Goal: Task Accomplishment & Management: Manage account settings

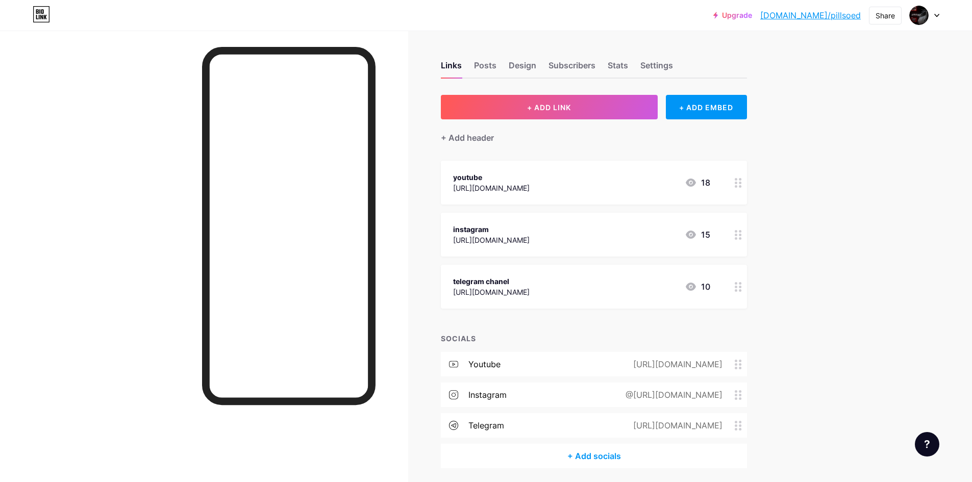
click at [501, 61] on div "Links Posts Design Subscribers Stats Settings" at bounding box center [594, 61] width 306 height 36
click at [501, 60] on div "Links Posts Design Subscribers Stats Settings" at bounding box center [594, 61] width 306 height 36
click at [503, 63] on div "Links Posts Design Subscribers Stats Settings" at bounding box center [594, 61] width 306 height 36
drag, startPoint x: 515, startPoint y: 63, endPoint x: 490, endPoint y: 69, distance: 25.7
click at [511, 65] on div "Design" at bounding box center [523, 68] width 28 height 18
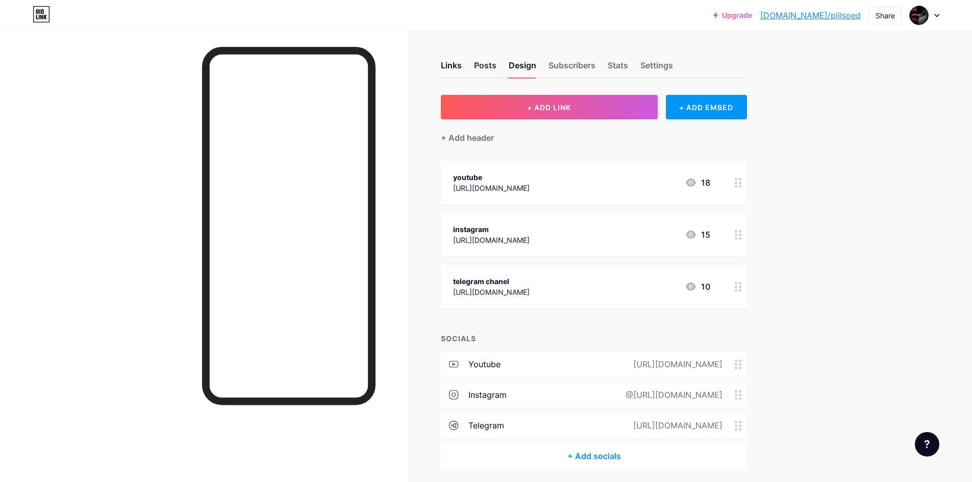
click at [490, 69] on div "Posts" at bounding box center [485, 68] width 22 height 18
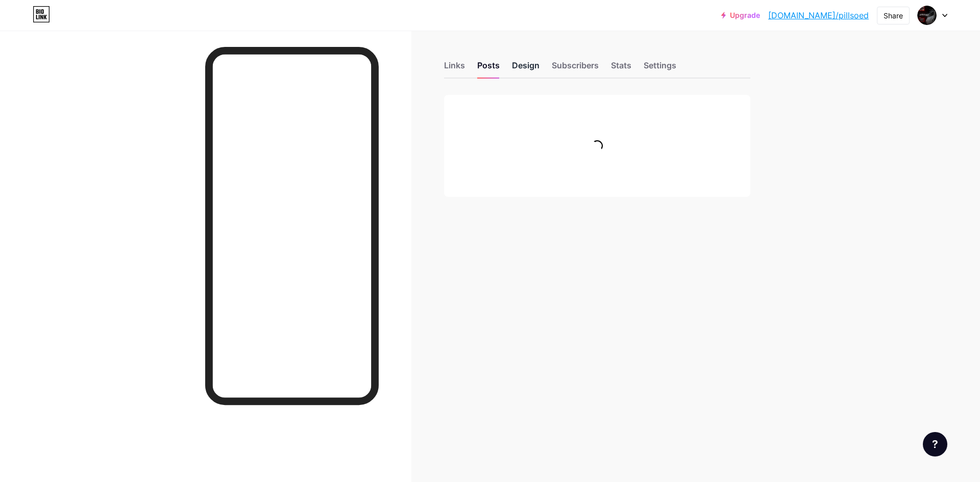
click at [527, 70] on div "Design" at bounding box center [526, 68] width 28 height 18
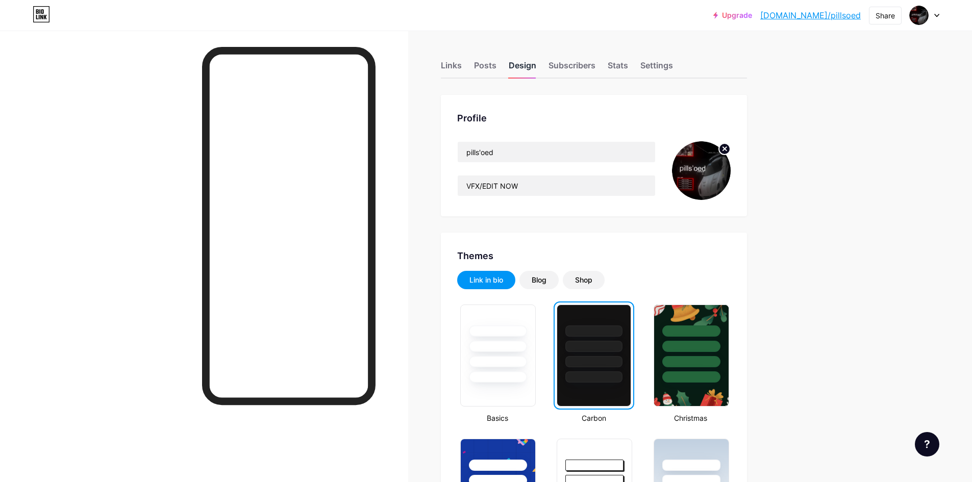
click at [530, 66] on div "Design" at bounding box center [523, 68] width 28 height 18
click at [574, 69] on div "Subscribers" at bounding box center [572, 68] width 47 height 18
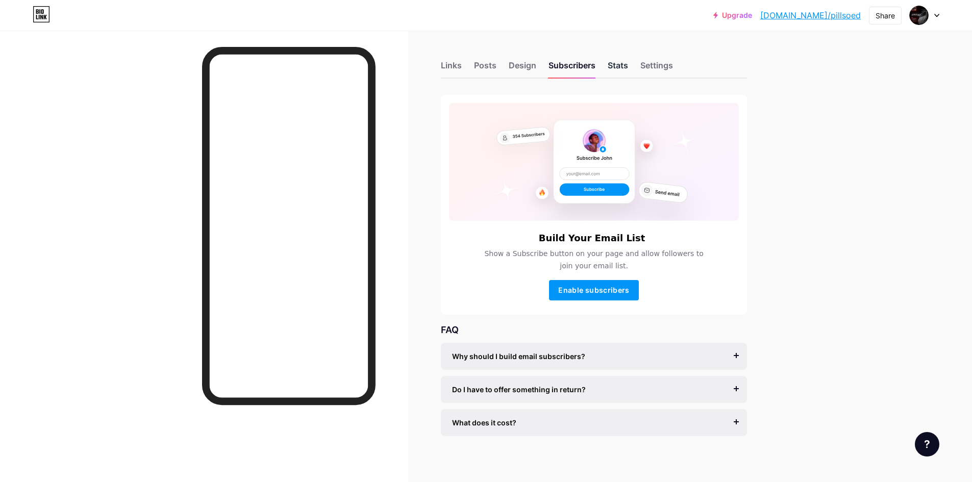
click at [620, 65] on div "Stats" at bounding box center [618, 68] width 20 height 18
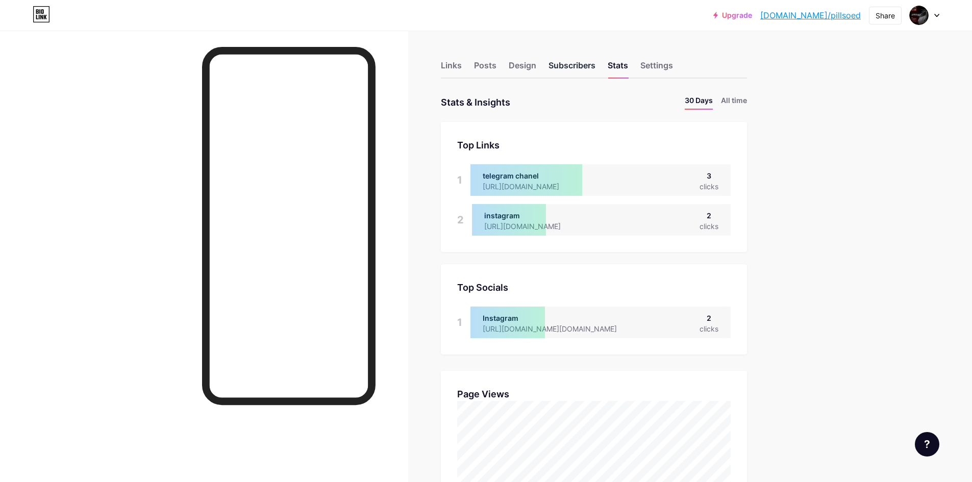
click at [585, 64] on div "Subscribers" at bounding box center [572, 68] width 47 height 18
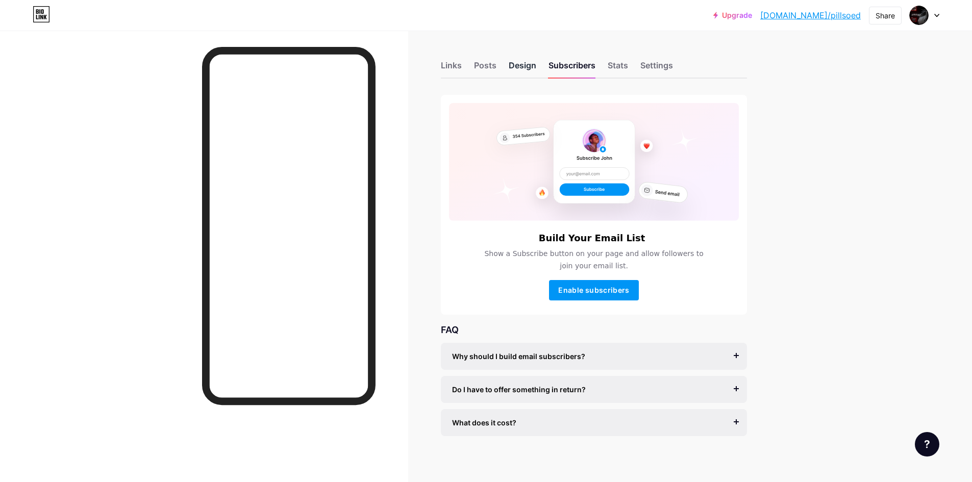
click at [536, 63] on div "Design" at bounding box center [523, 68] width 28 height 18
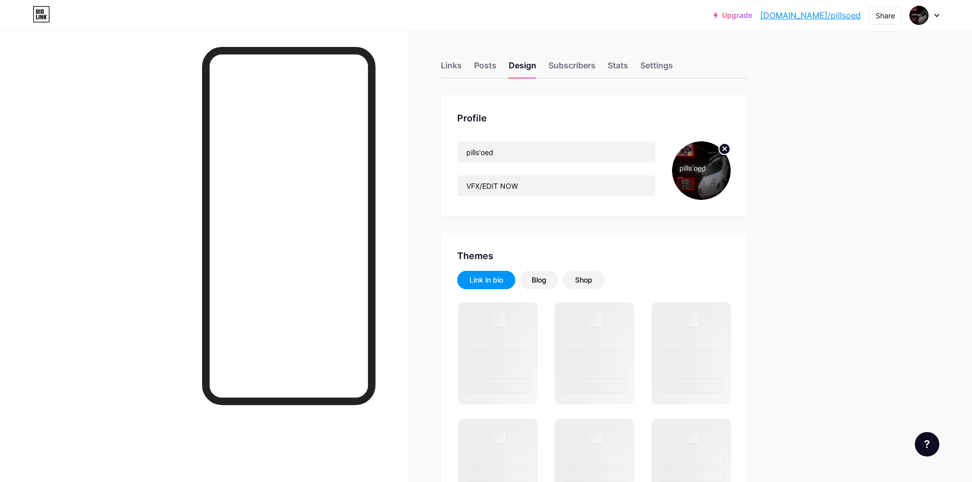
click at [723, 148] on circle at bounding box center [724, 148] width 11 height 11
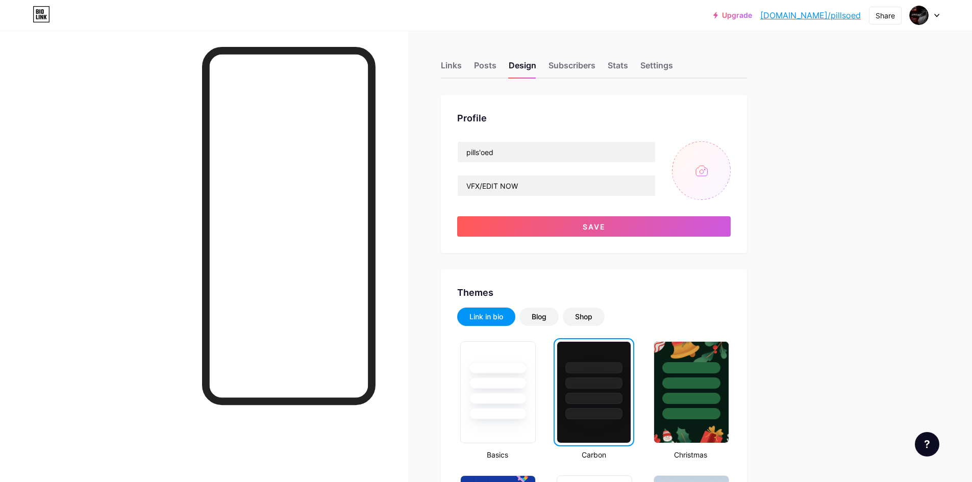
click at [699, 184] on input "file" at bounding box center [701, 170] width 59 height 59
type input "C:\fakepath\pills4.png"
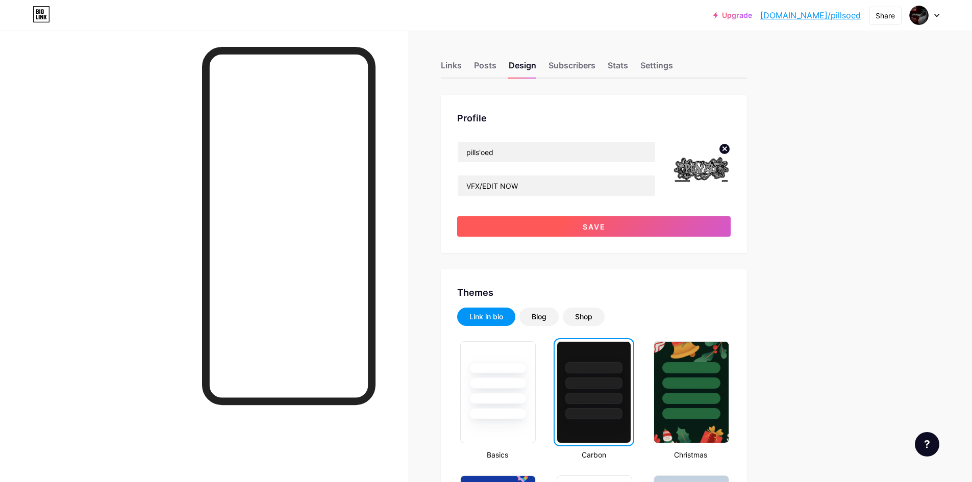
click at [654, 223] on button "Save" at bounding box center [594, 226] width 274 height 20
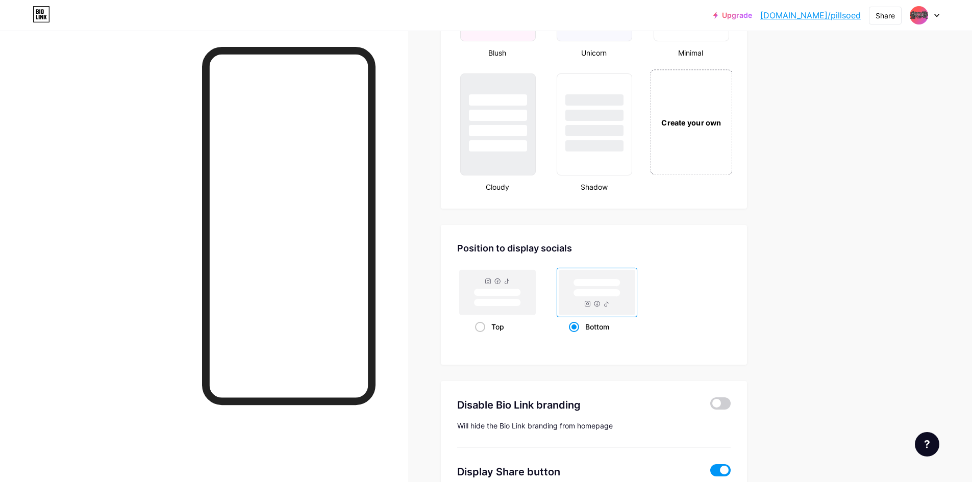
scroll to position [1174, 0]
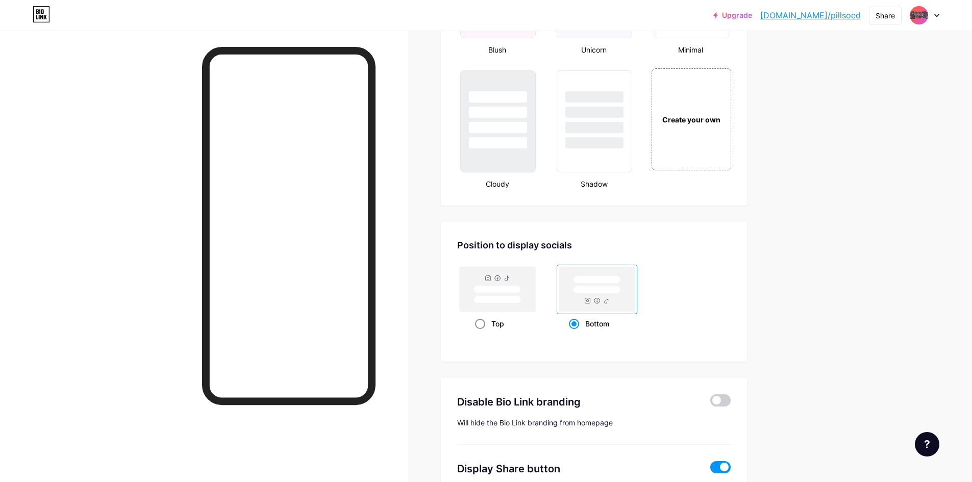
click at [485, 324] on span at bounding box center [480, 324] width 10 height 10
click at [482, 333] on input "Top" at bounding box center [478, 336] width 7 height 7
radio input "true"
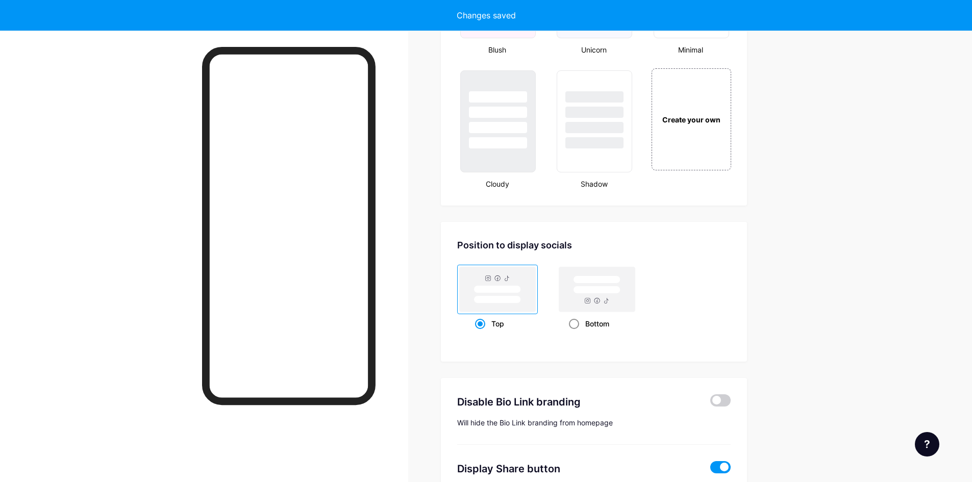
click at [589, 328] on div "Bottom" at bounding box center [597, 323] width 57 height 19
click at [576, 333] on input "Bottom" at bounding box center [572, 336] width 7 height 7
radio input "true"
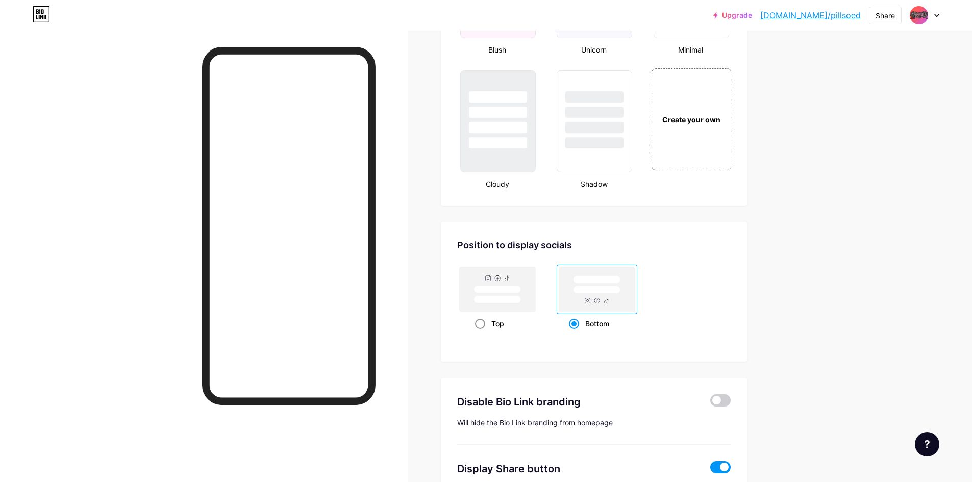
click at [493, 325] on div "Top" at bounding box center [497, 323] width 45 height 19
click at [482, 333] on input "Top" at bounding box center [478, 336] width 7 height 7
radio input "true"
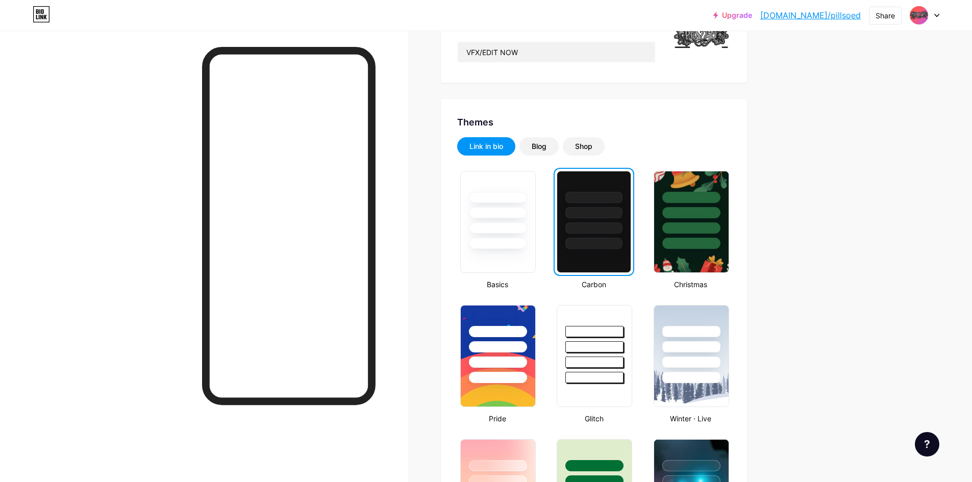
scroll to position [0, 0]
